Goal: Task Accomplishment & Management: Manage account settings

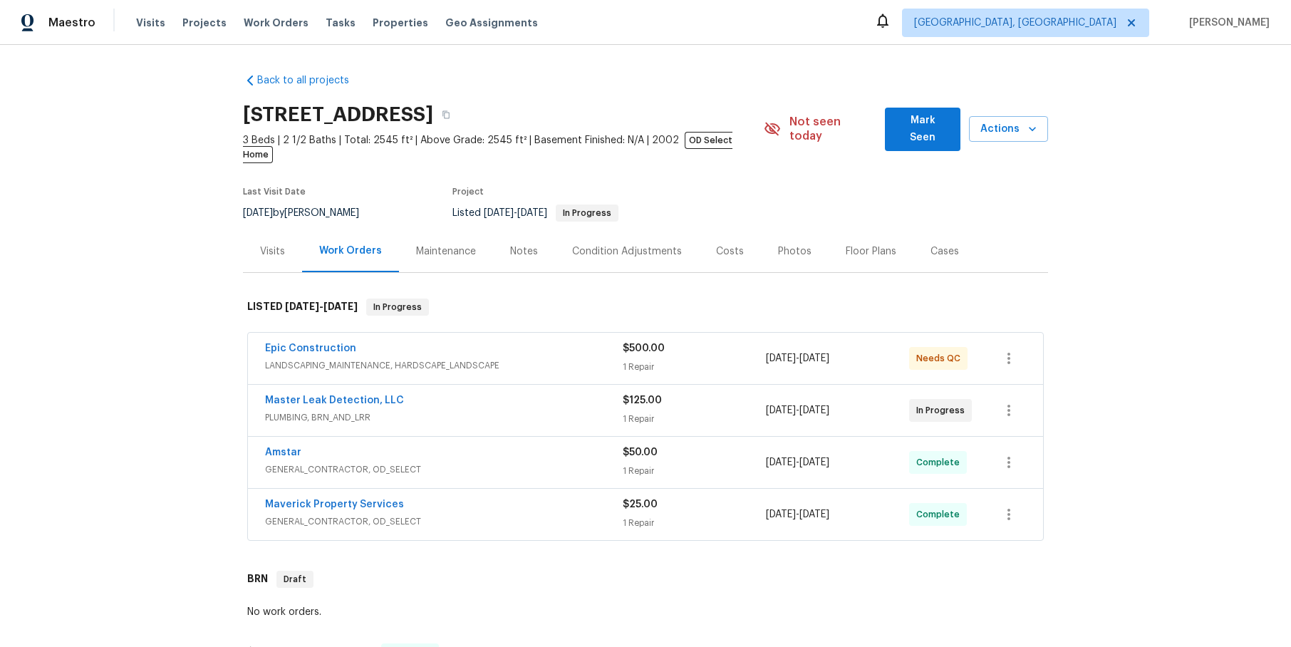
click at [416, 393] on div "Master Leak Detection, LLC" at bounding box center [444, 401] width 358 height 17
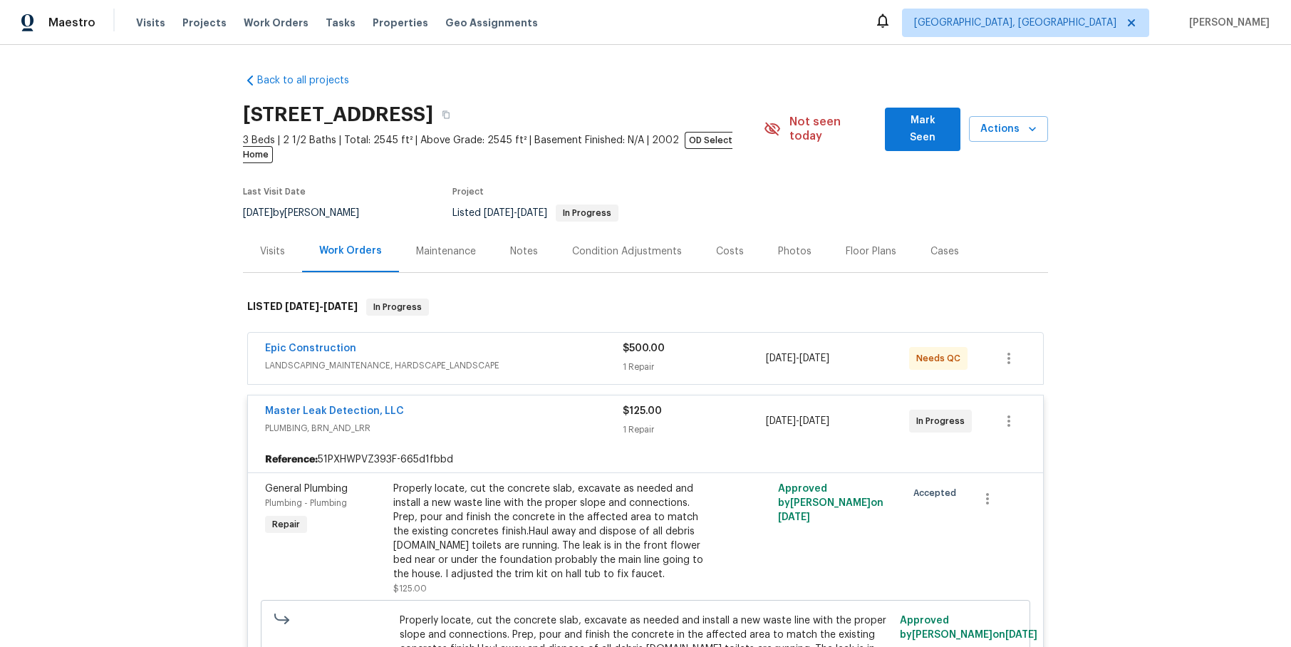
click at [544, 341] on div "Epic Construction" at bounding box center [444, 349] width 358 height 17
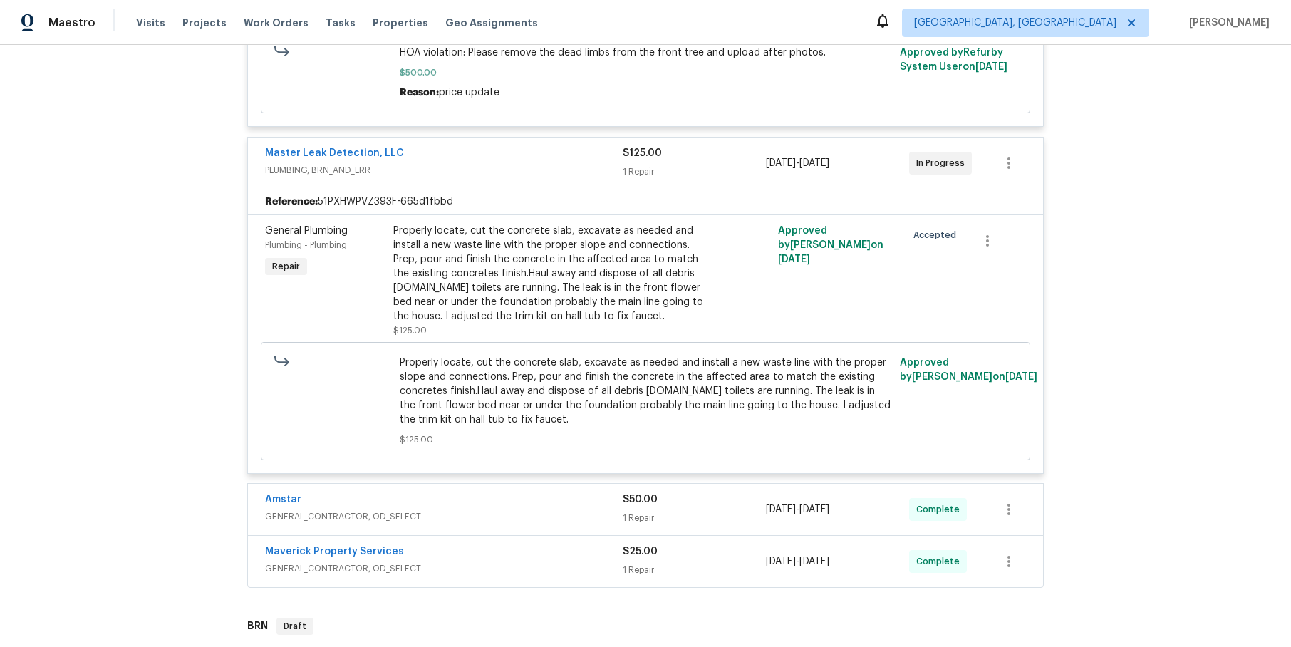
scroll to position [474, 0]
click at [368, 147] on link "Master Leak Detection, LLC" at bounding box center [334, 152] width 139 height 10
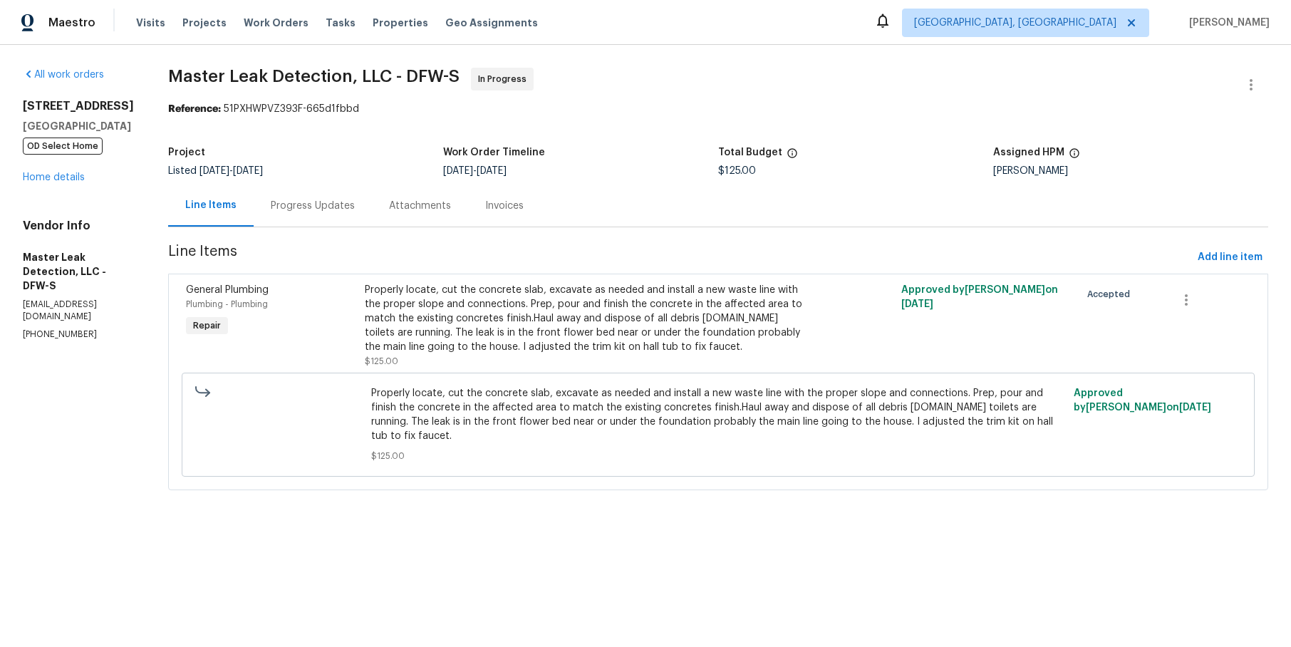
click at [316, 201] on div "Progress Updates" at bounding box center [313, 206] width 84 height 14
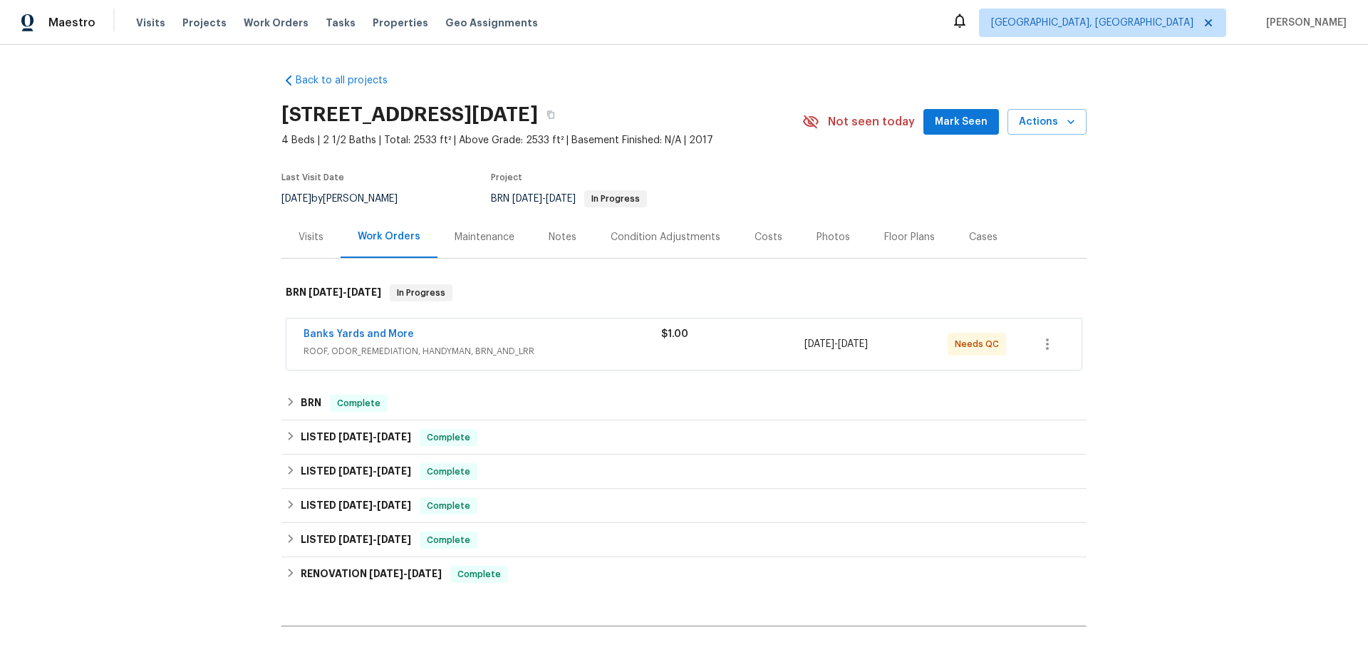
click at [604, 342] on div "Banks Yards and More" at bounding box center [482, 335] width 358 height 17
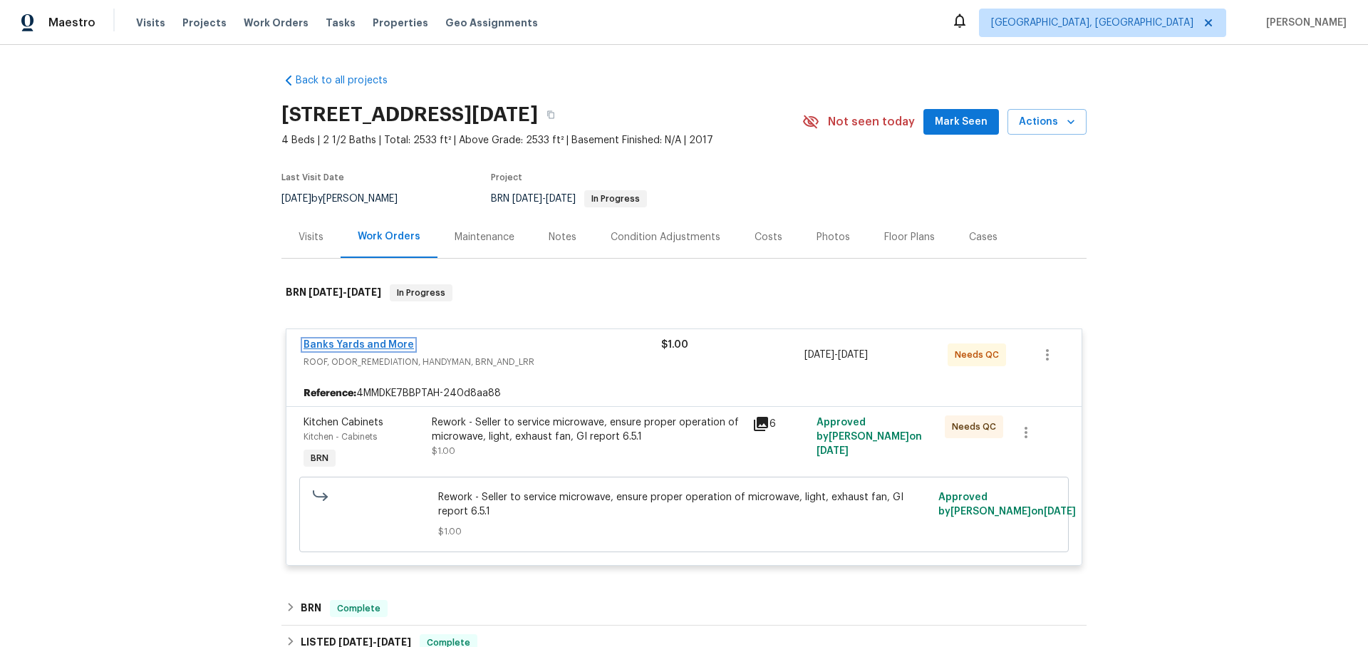
click at [364, 344] on link "Banks Yards and More" at bounding box center [358, 345] width 110 height 10
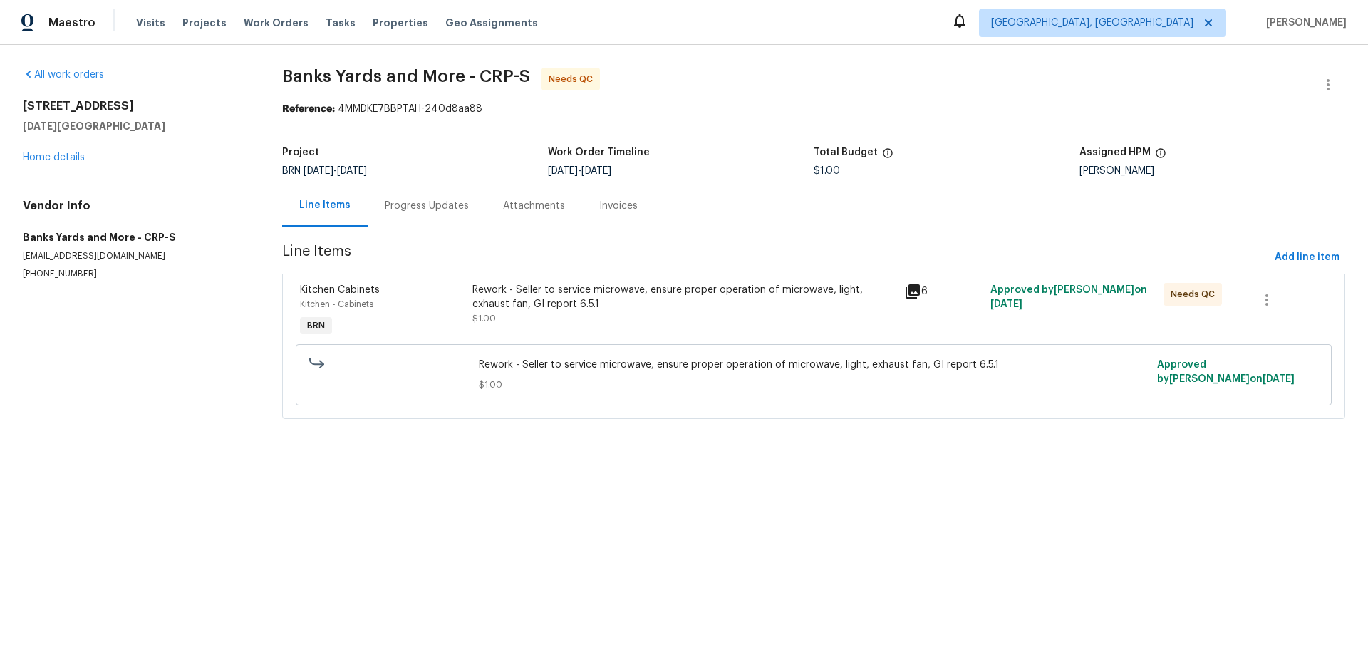
click at [432, 212] on div "Progress Updates" at bounding box center [427, 206] width 84 height 14
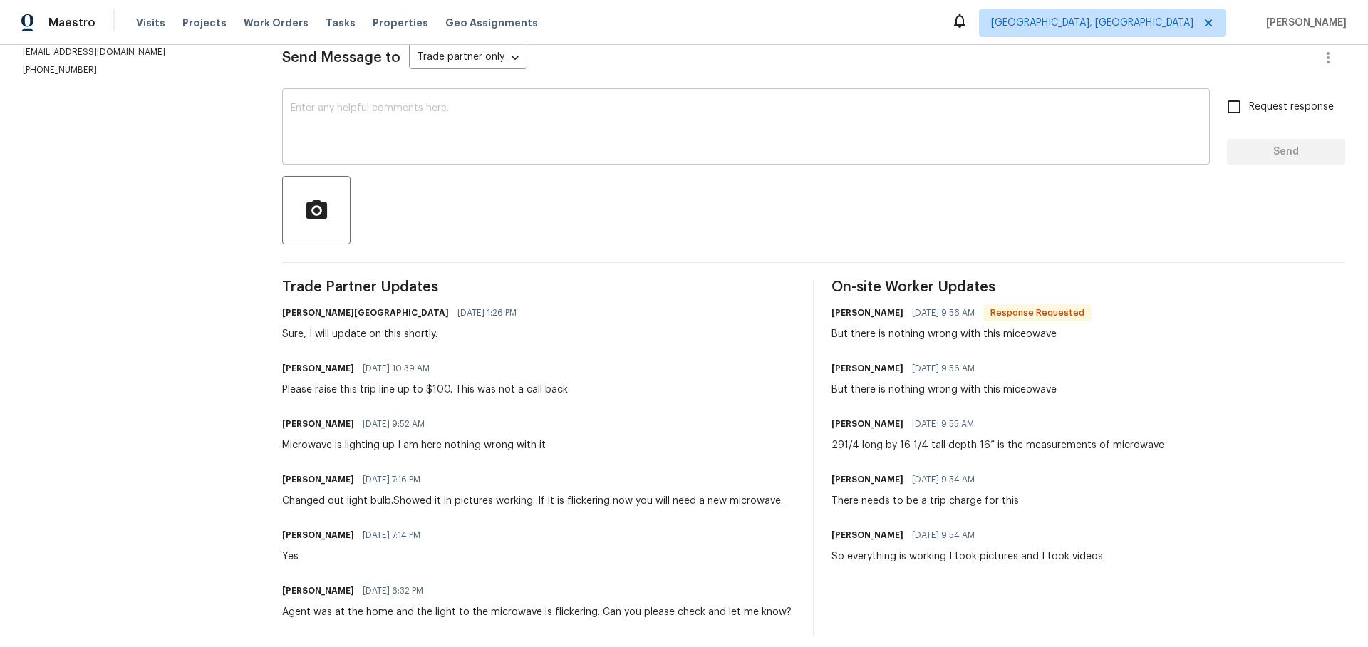
scroll to position [217, 0]
